Goal: Information Seeking & Learning: Learn about a topic

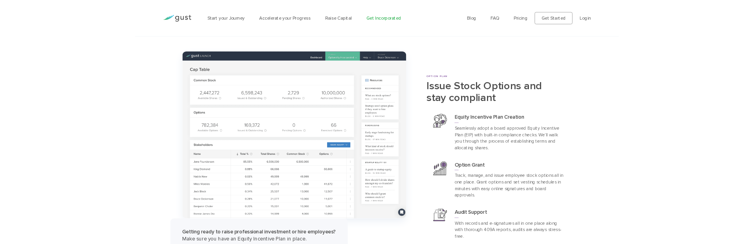
scroll to position [2847, 0]
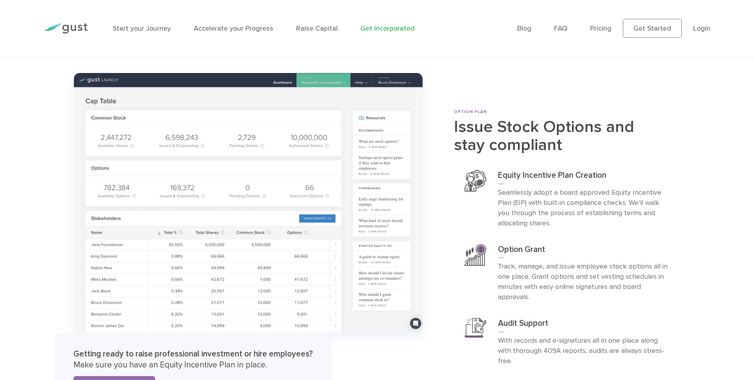
click at [455, 118] on h2 "Issue Stock Options and stay compliant" at bounding box center [567, 136] width 226 height 36
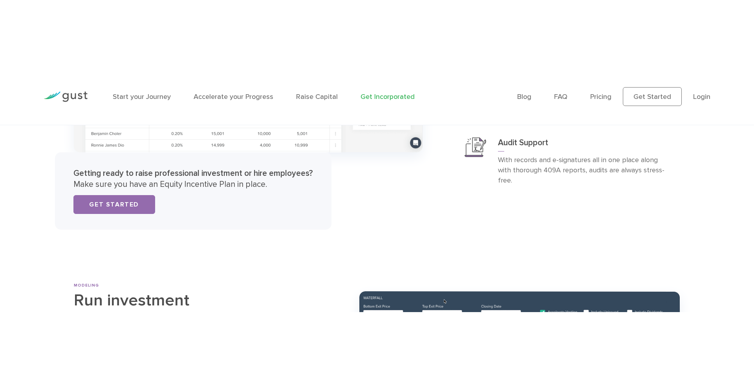
scroll to position [3465, 0]
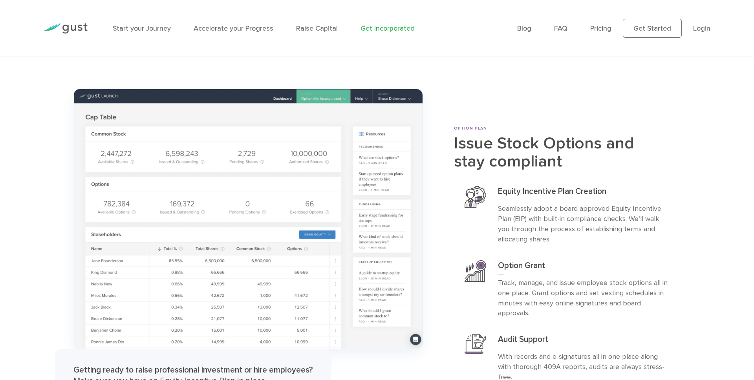
scroll to position [3350, 0]
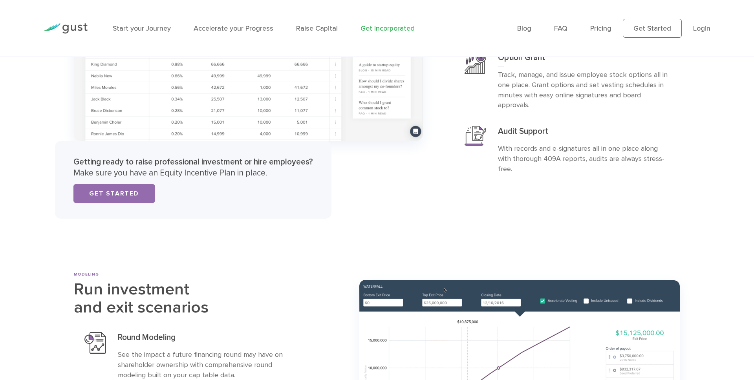
scroll to position [3350, 0]
